Goal: Information Seeking & Learning: Find specific page/section

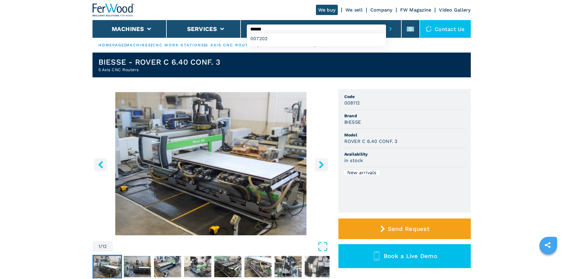
type input "******"
click at [389, 28] on button "submit-button" at bounding box center [390, 29] width 9 height 14
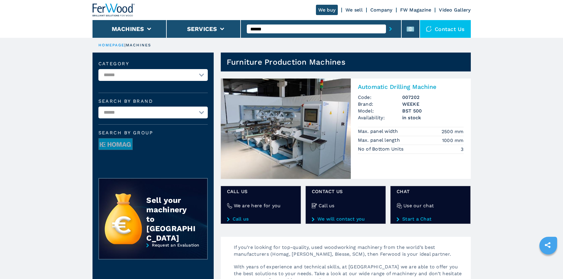
click at [395, 85] on h2 "Automatic Drilling Machine" at bounding box center [411, 86] width 106 height 7
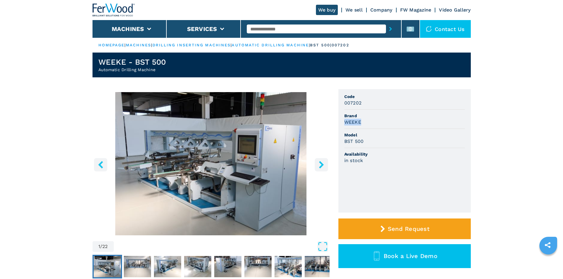
drag, startPoint x: 345, startPoint y: 121, endPoint x: 361, endPoint y: 123, distance: 16.6
click at [365, 122] on div "WEEKE" at bounding box center [404, 122] width 121 height 7
copy h3 "WEEKE"
click at [366, 122] on div "WEEKE" at bounding box center [404, 122] width 121 height 7
drag, startPoint x: 348, startPoint y: 141, endPoint x: 353, endPoint y: 140, distance: 5.4
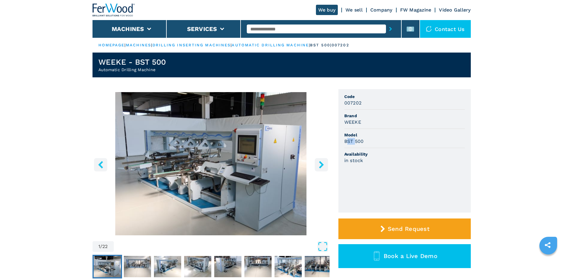
click at [356, 140] on h3 "BST 500" at bounding box center [353, 141] width 19 height 7
drag, startPoint x: 342, startPoint y: 142, endPoint x: 378, endPoint y: 140, distance: 36.1
click at [378, 140] on ul "Code 007202 Brand WEEKE Model BST 500 Availability in stock" at bounding box center [404, 150] width 132 height 123
copy h3 "BST 500"
click at [378, 140] on div "BST 500" at bounding box center [404, 141] width 121 height 7
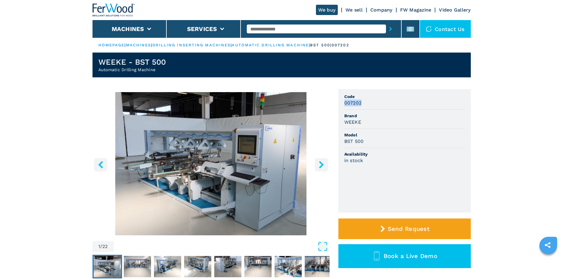
drag, startPoint x: 343, startPoint y: 103, endPoint x: 373, endPoint y: 104, distance: 30.1
click at [373, 104] on ul "Code 007202 Brand WEEKE Model BST 500 Availability in stock" at bounding box center [404, 150] width 132 height 123
copy h3 "007202"
click at [373, 104] on div "007202" at bounding box center [404, 103] width 121 height 7
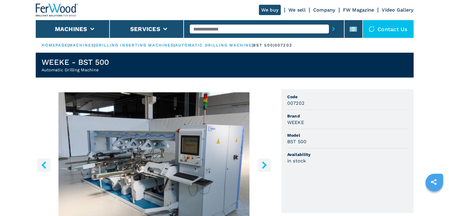
click at [211, 30] on input "text" at bounding box center [259, 29] width 139 height 9
paste input "******"
type input "******"
click at [335, 28] on icon "submit-button" at bounding box center [333, 29] width 3 height 4
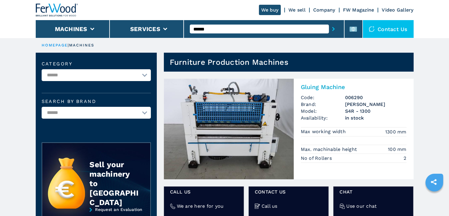
click at [330, 89] on h2 "Gluing Machine" at bounding box center [354, 86] width 106 height 7
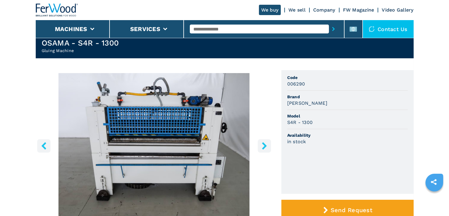
scroll to position [30, 0]
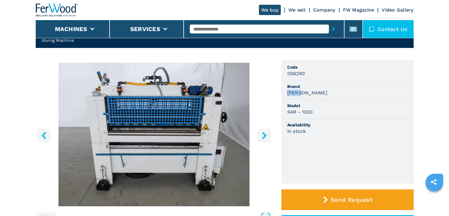
drag, startPoint x: 288, startPoint y: 93, endPoint x: 310, endPoint y: 95, distance: 21.4
click at [310, 95] on div "[PERSON_NAME]" at bounding box center [347, 92] width 121 height 7
copy h3 "[PERSON_NAME]"
click at [312, 93] on div "[PERSON_NAME]" at bounding box center [347, 92] width 121 height 7
drag, startPoint x: 288, startPoint y: 111, endPoint x: 326, endPoint y: 112, distance: 38.7
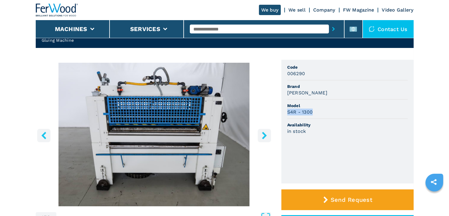
click at [326, 112] on div "S4R - 1300" at bounding box center [347, 111] width 121 height 7
copy h3 "S4R - 1300"
click at [334, 111] on div "S4R - 1300" at bounding box center [347, 111] width 121 height 7
drag, startPoint x: 288, startPoint y: 75, endPoint x: 308, endPoint y: 75, distance: 20.1
click at [308, 75] on div "006290" at bounding box center [347, 73] width 121 height 7
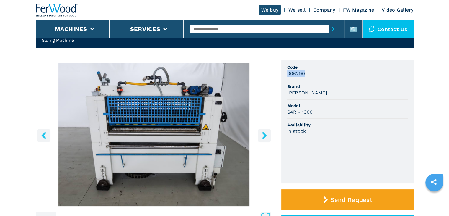
copy h3 "006290"
click at [309, 79] on li "Code 006290" at bounding box center [347, 70] width 121 height 19
click at [218, 29] on input "text" at bounding box center [259, 29] width 139 height 9
paste input "******"
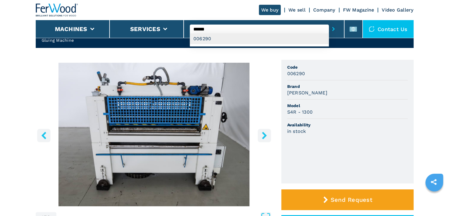
type input "******"
click at [218, 41] on div "006290" at bounding box center [259, 38] width 139 height 11
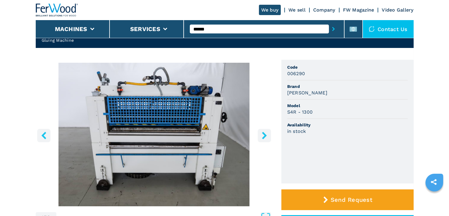
scroll to position [0, 0]
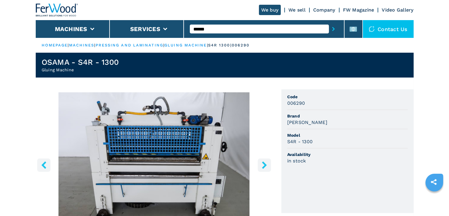
click at [228, 30] on input "******" at bounding box center [259, 29] width 139 height 9
click at [337, 29] on button "submit-button" at bounding box center [333, 29] width 9 height 14
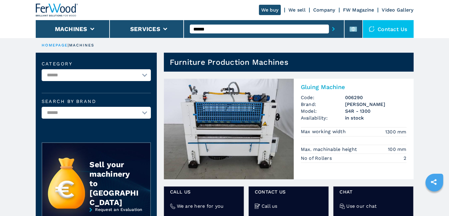
click at [322, 85] on h2 "Gluing Machine" at bounding box center [354, 86] width 106 height 7
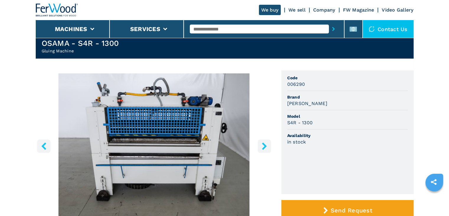
scroll to position [30, 0]
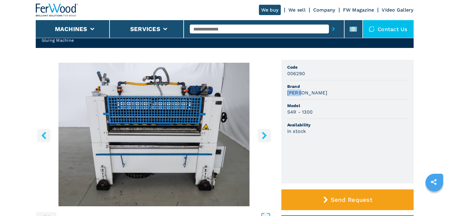
drag, startPoint x: 286, startPoint y: 93, endPoint x: 329, endPoint y: 89, distance: 43.3
click at [329, 89] on ul "Code 006290 Brand [PERSON_NAME] Model S4R - 1300 Availability in stock" at bounding box center [348, 121] width 132 height 123
copy h3 "[PERSON_NAME]"
click at [329, 89] on div "[PERSON_NAME]" at bounding box center [347, 92] width 121 height 7
drag, startPoint x: 288, startPoint y: 111, endPoint x: 323, endPoint y: 110, distance: 34.6
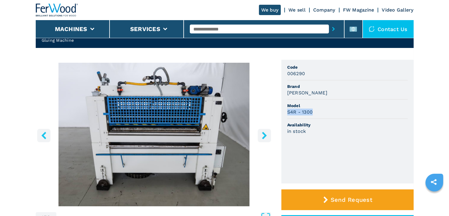
click at [323, 110] on div "S4R - 1300" at bounding box center [347, 111] width 121 height 7
copy h3 "S4R - 1300"
click at [323, 110] on div "S4R - 1300" at bounding box center [347, 111] width 121 height 7
drag, startPoint x: 285, startPoint y: 73, endPoint x: 308, endPoint y: 72, distance: 22.2
click at [308, 72] on ul "Code 006290 Brand [PERSON_NAME] Model S4R - 1300 Availability in stock" at bounding box center [348, 121] width 132 height 123
